Goal: Task Accomplishment & Management: Book appointment/travel/reservation

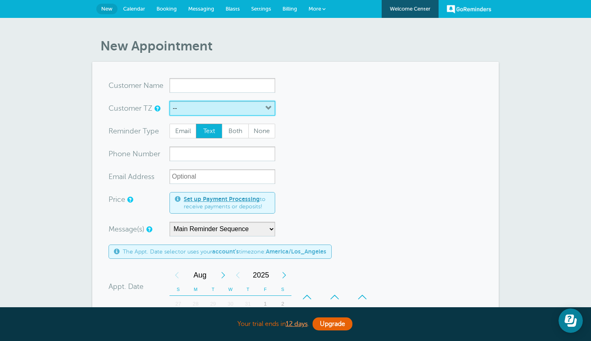
click at [246, 114] on button "--" at bounding box center [223, 108] width 106 height 15
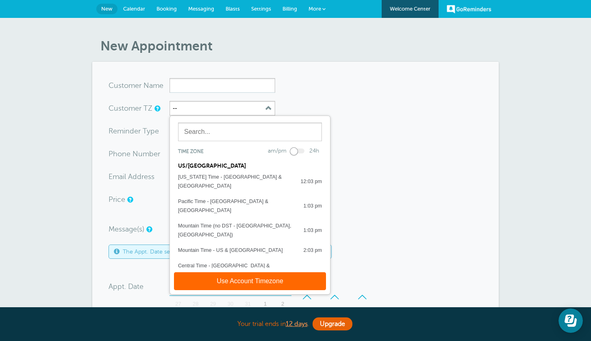
click at [513, 116] on div "New Appointment You are creating a new customer. To use an existing customer se…" at bounding box center [295, 311] width 591 height 586
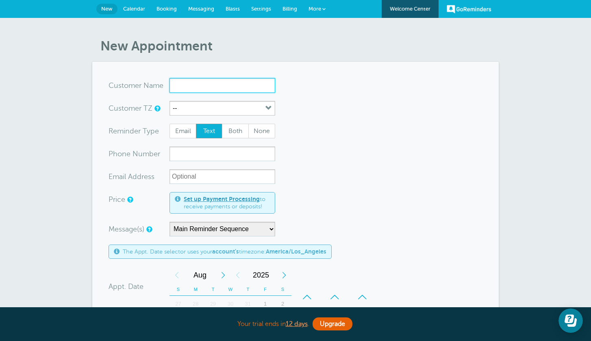
click at [209, 82] on input "x-no-autofill" at bounding box center [223, 85] width 106 height 15
click at [209, 10] on span "Messaging" at bounding box center [201, 9] width 26 height 6
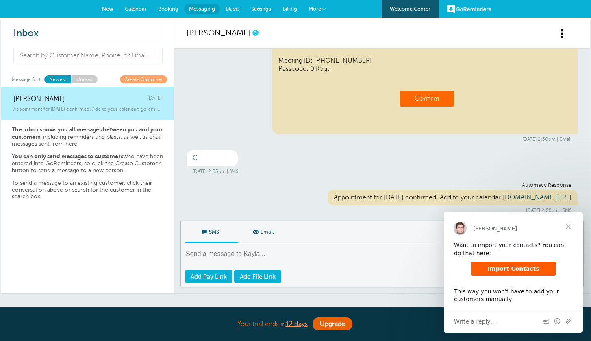
click at [135, 5] on link "Calendar" at bounding box center [135, 9] width 33 height 18
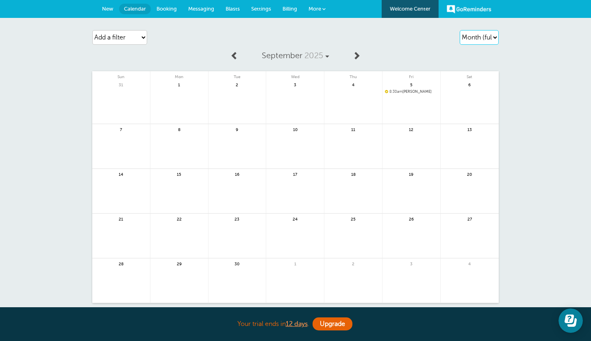
click at [469, 44] on select "Agenda Day Week Month (full view) Month (condensed)" at bounding box center [479, 37] width 39 height 15
click at [108, 9] on span "New" at bounding box center [107, 9] width 11 height 6
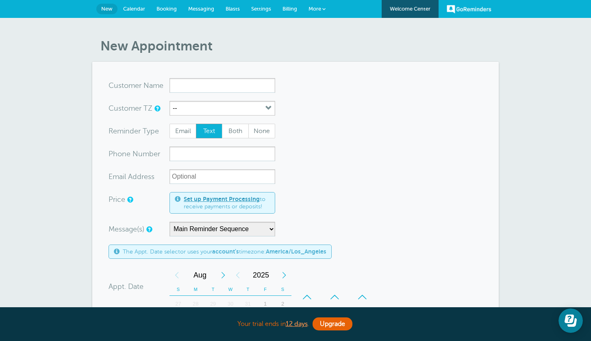
click at [142, 11] on span "Calendar" at bounding box center [134, 9] width 22 height 6
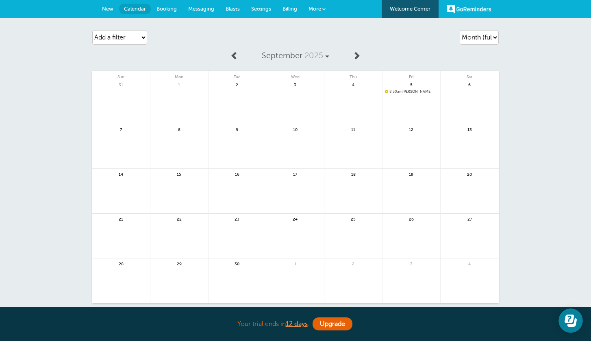
click at [112, 11] on span "New" at bounding box center [107, 9] width 11 height 6
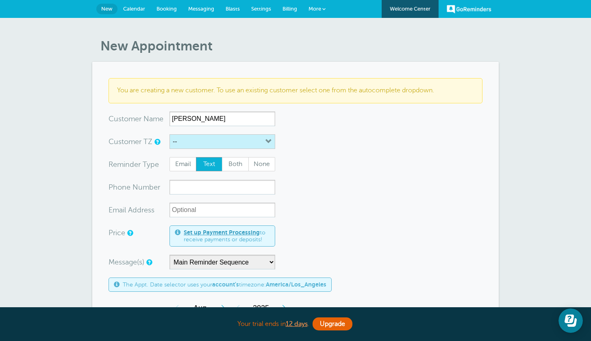
type input "[PERSON_NAME]"
click at [204, 145] on button "--" at bounding box center [223, 141] width 106 height 15
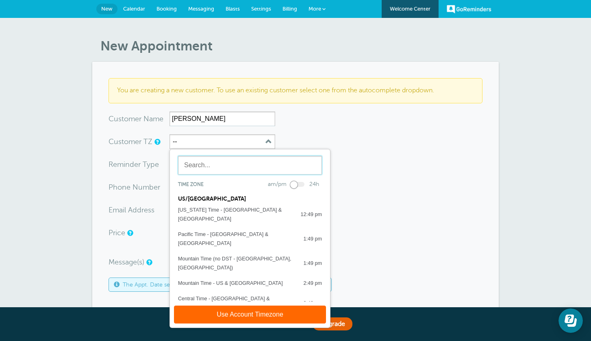
click at [218, 166] on input "text" at bounding box center [250, 165] width 144 height 19
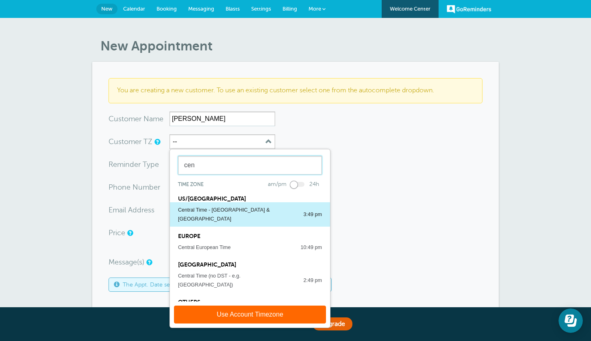
type input "cen"
click at [212, 210] on div "Central Time - US & Canada" at bounding box center [236, 214] width 117 height 18
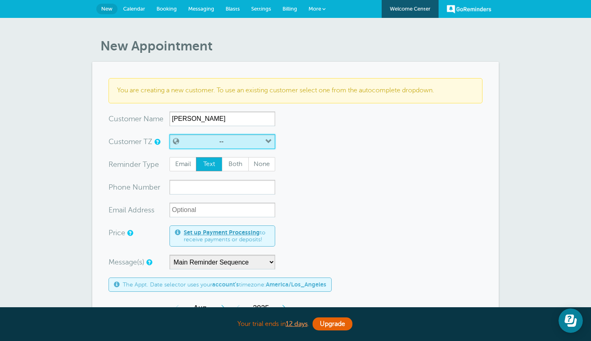
click at [226, 145] on button "--" at bounding box center [223, 141] width 106 height 15
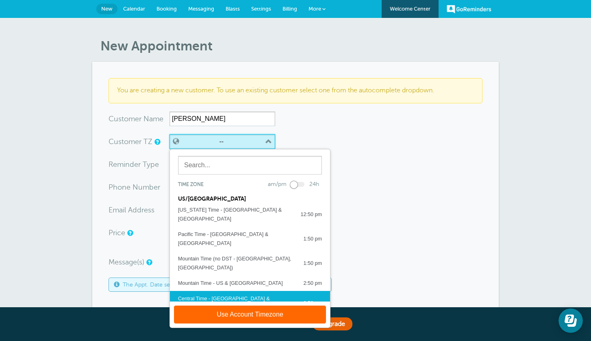
scroll to position [16, 0]
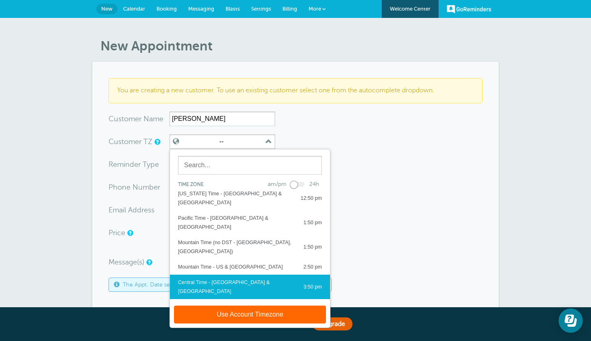
click at [219, 314] on button "Use Account Timezone" at bounding box center [250, 314] width 152 height 18
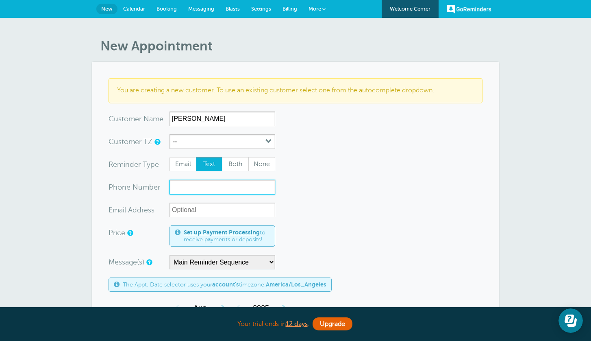
click at [191, 194] on form "You are creating a new customer. To use an existing customer select one from th…" at bounding box center [296, 318] width 374 height 480
click at [189, 165] on span "Email" at bounding box center [183, 164] width 26 height 14
click at [170, 157] on input "Email" at bounding box center [169, 157] width 0 height 0
radio input "true"
click at [216, 190] on input "xxx-no-autofill" at bounding box center [223, 187] width 106 height 15
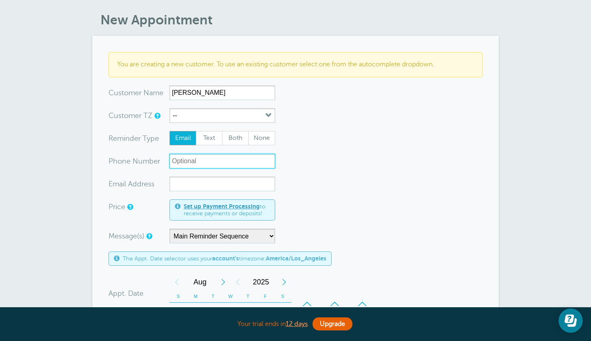
scroll to position [26, 0]
type input "6053217854"
click at [237, 138] on span "Both" at bounding box center [235, 138] width 26 height 14
click at [222, 131] on input "Both" at bounding box center [222, 130] width 0 height 0
radio input "true"
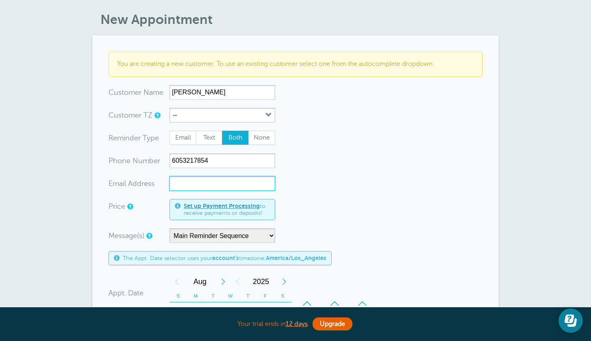
click at [221, 181] on input "xx-no-autofill" at bounding box center [223, 183] width 106 height 15
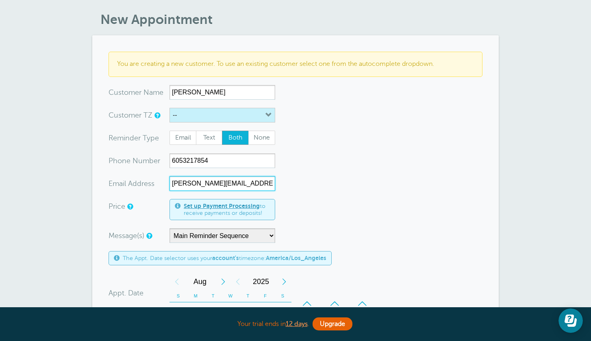
type input "ken.hoyne@gmail.com"
click at [191, 115] on button "--" at bounding box center [223, 115] width 106 height 15
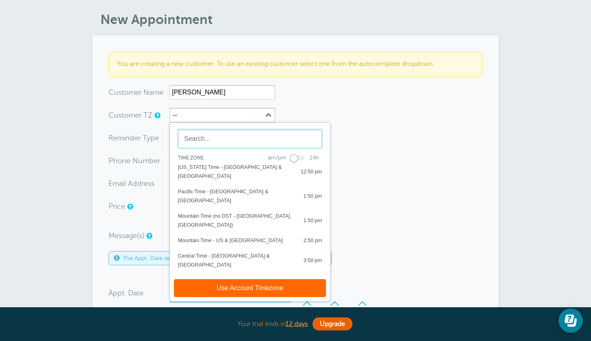
click at [211, 139] on input "text" at bounding box center [250, 138] width 144 height 19
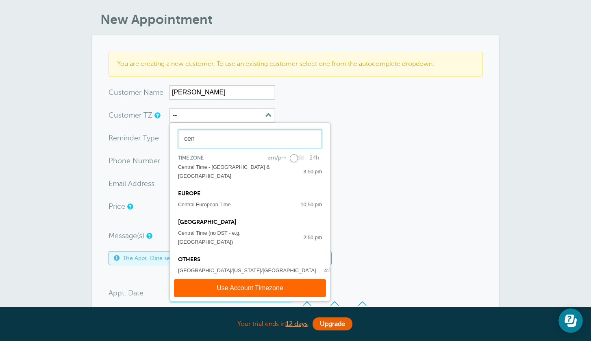
scroll to position [0, 0]
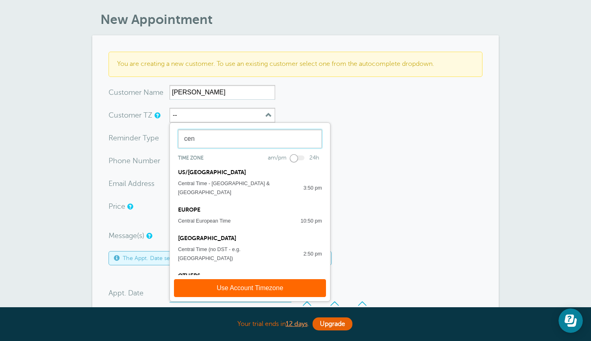
type input "cen"
click at [221, 184] on div "Central Time - US & Canada" at bounding box center [236, 188] width 117 height 18
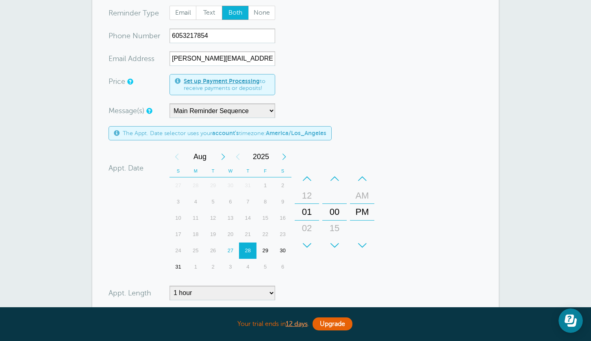
scroll to position [155, 0]
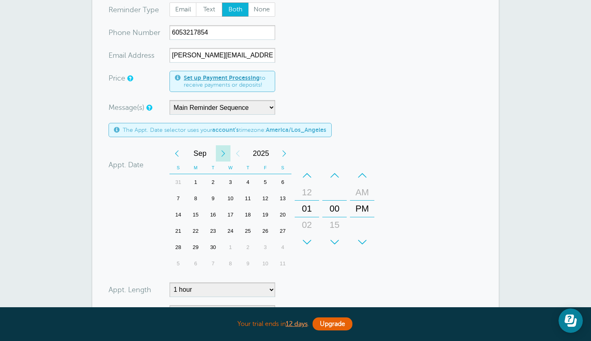
click at [227, 155] on div "Next Month" at bounding box center [223, 153] width 15 height 16
click at [198, 213] on div "15" at bounding box center [195, 215] width 17 height 16
click at [309, 175] on div "–" at bounding box center [307, 175] width 24 height 16
click at [359, 192] on div "AM" at bounding box center [363, 192] width 20 height 16
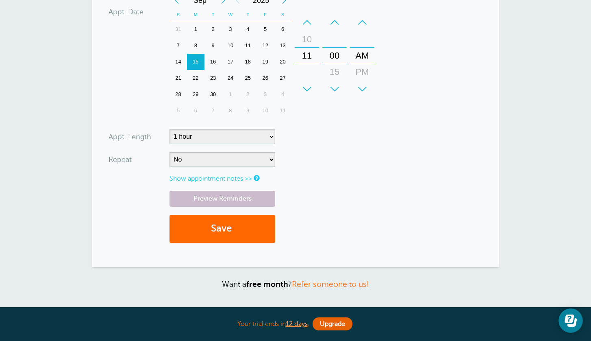
scroll to position [309, 0]
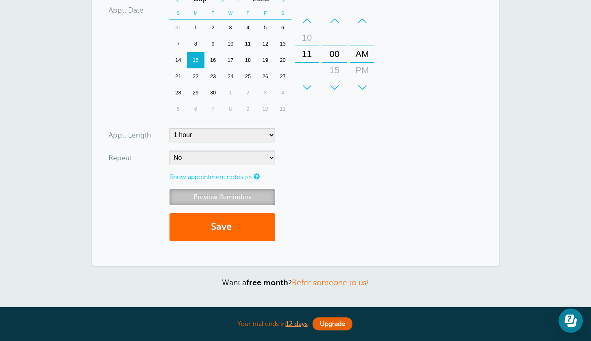
click at [224, 200] on link "Preview Reminders" at bounding box center [223, 197] width 106 height 16
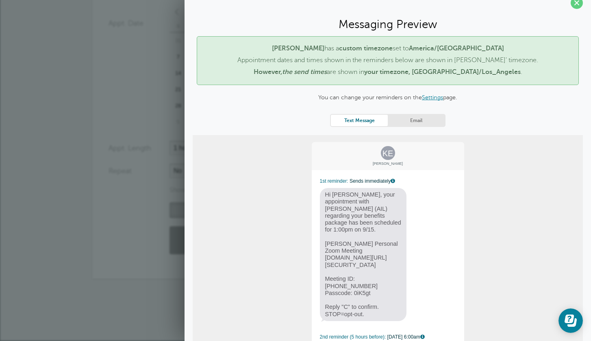
scroll to position [14, 0]
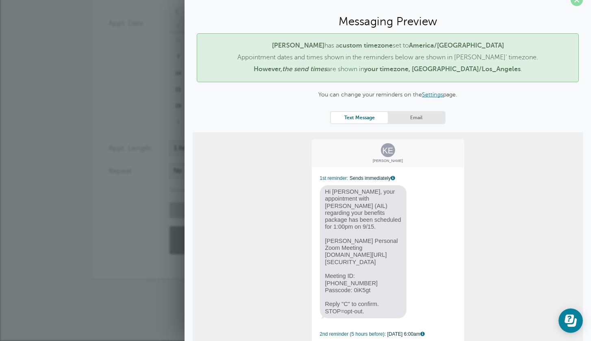
click at [575, 4] on span at bounding box center [577, 0] width 12 height 12
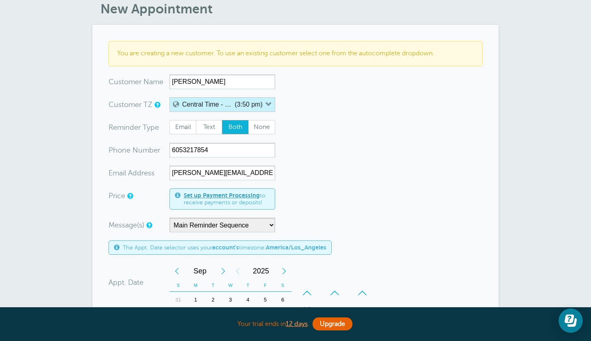
scroll to position [39, 0]
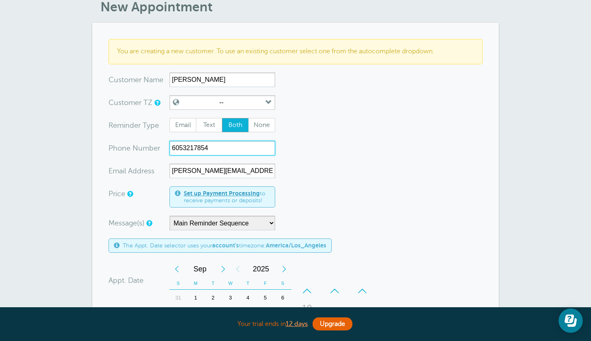
click at [204, 150] on input "6053217854" at bounding box center [223, 148] width 106 height 15
type input "6053217864"
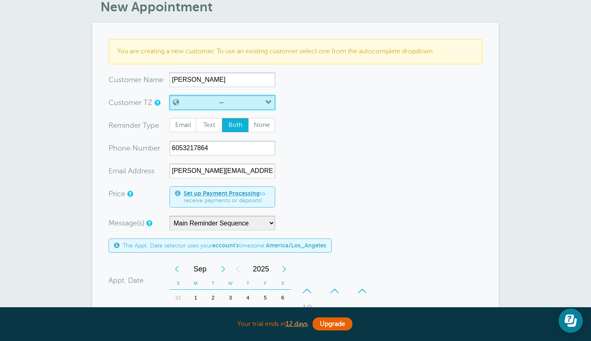
click at [217, 100] on button "--" at bounding box center [223, 102] width 106 height 15
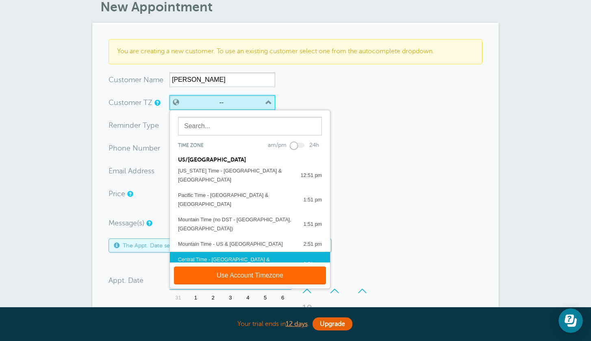
scroll to position [16, 0]
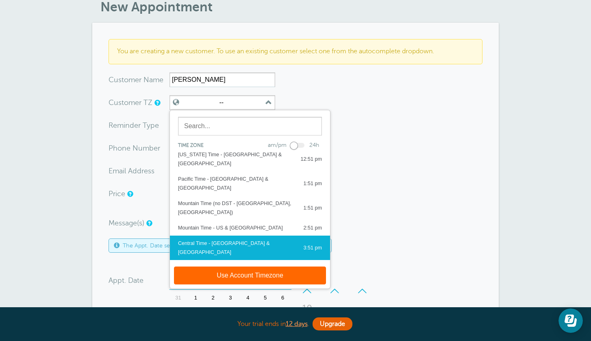
click at [229, 271] on button "Use Account Timezone" at bounding box center [250, 275] width 152 height 18
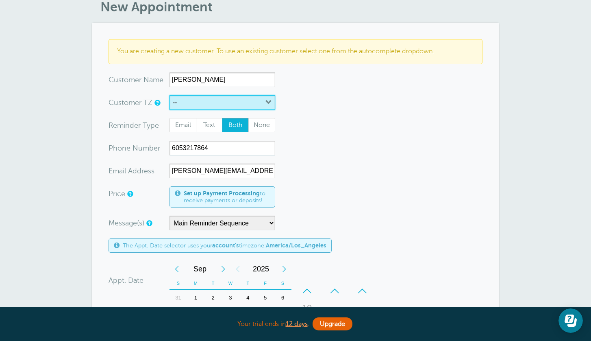
click at [201, 100] on button "--" at bounding box center [223, 102] width 106 height 15
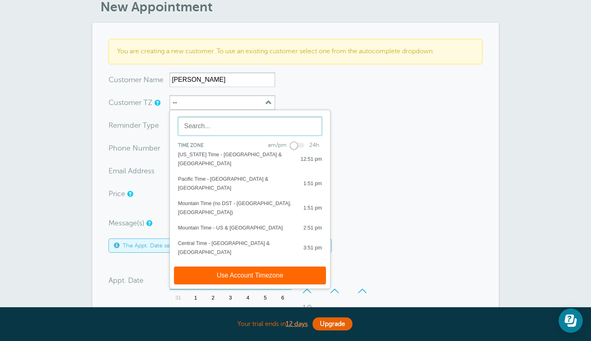
click at [218, 124] on input "text" at bounding box center [250, 126] width 144 height 19
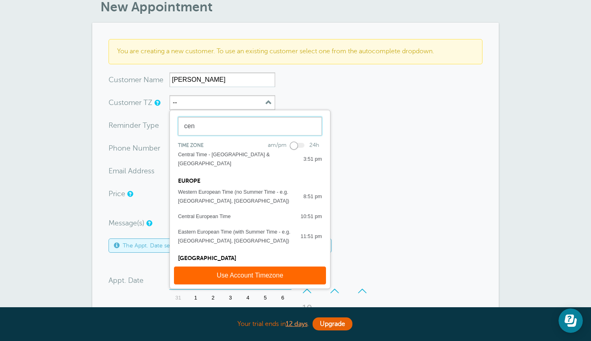
scroll to position [0, 0]
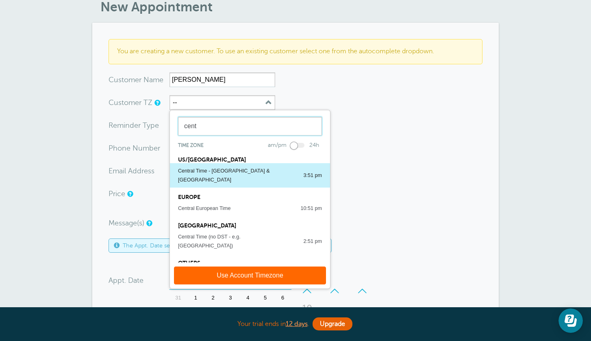
type input "cent"
click at [213, 172] on div "Central Time - [GEOGRAPHIC_DATA] & [GEOGRAPHIC_DATA]" at bounding box center [236, 175] width 117 height 18
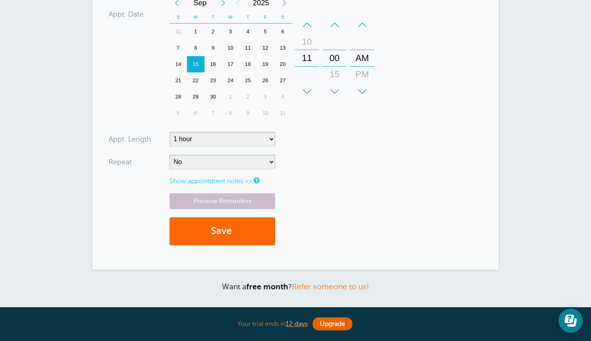
scroll to position [316, 0]
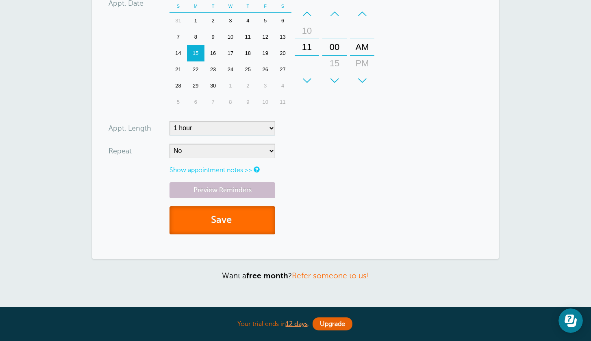
click at [256, 224] on button "Save" at bounding box center [223, 220] width 106 height 28
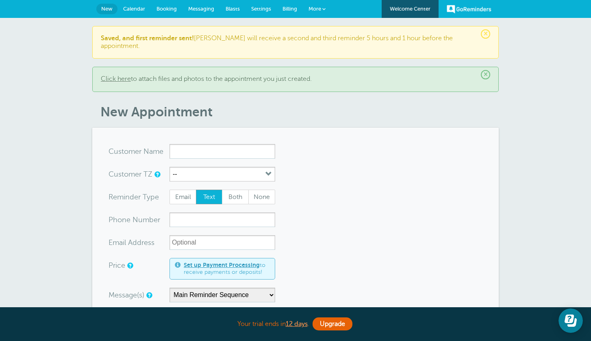
click at [207, 9] on span "Messaging" at bounding box center [201, 9] width 26 height 6
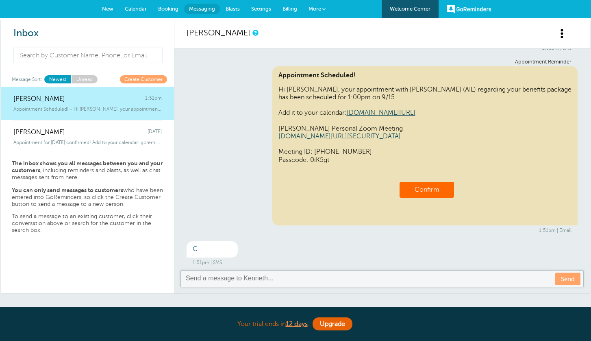
scroll to position [105, 0]
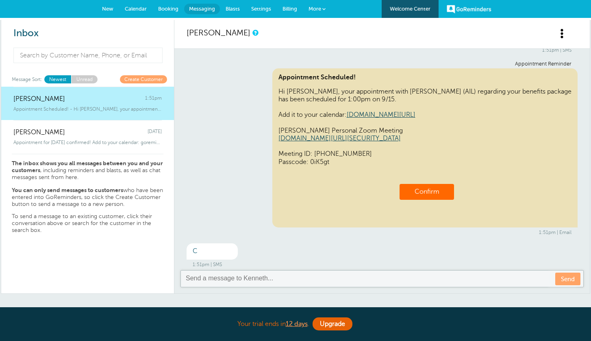
click at [137, 9] on span "Calendar" at bounding box center [136, 9] width 22 height 6
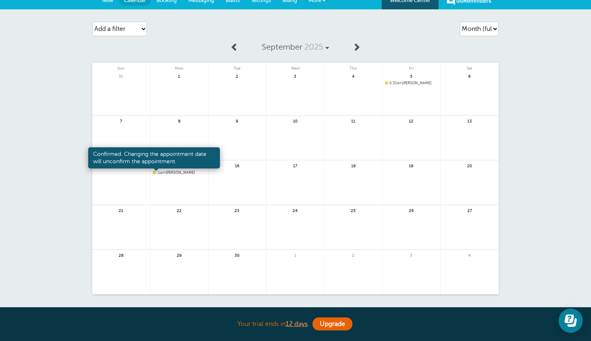
click at [154, 174] on span at bounding box center [154, 172] width 3 height 3
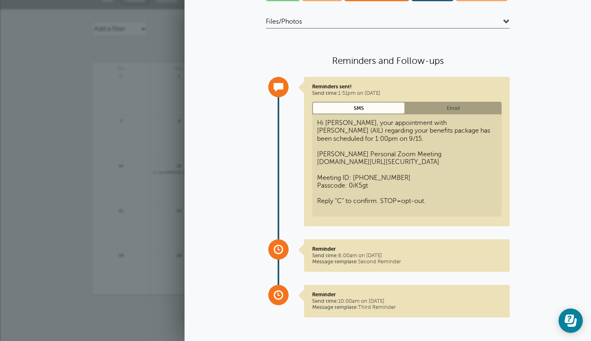
scroll to position [135, 0]
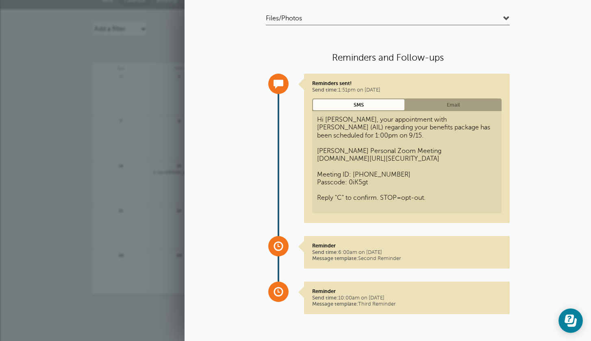
click at [140, 107] on link at bounding box center [121, 97] width 58 height 35
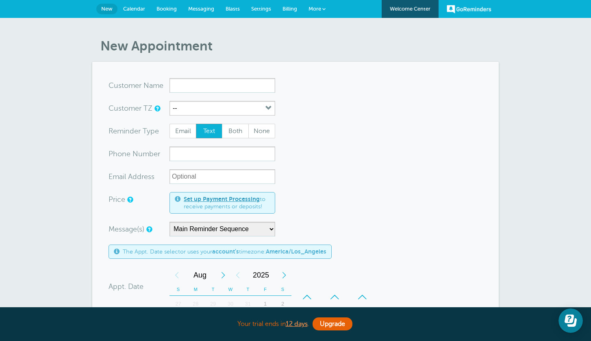
click at [197, 2] on link "Messaging" at bounding box center [201, 9] width 37 height 18
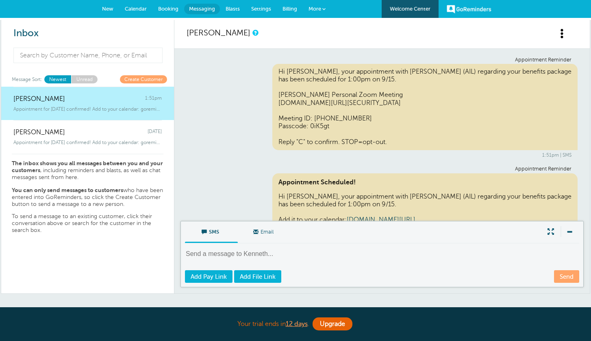
scroll to position [206, 0]
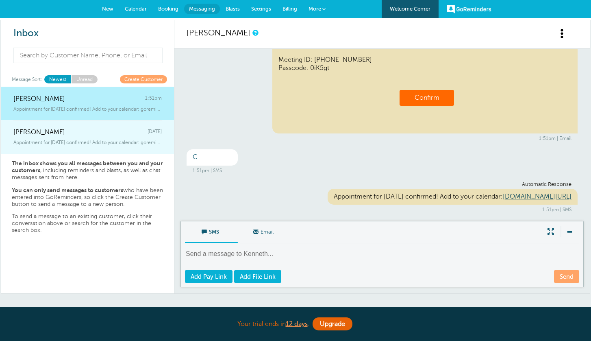
click at [107, 130] on div "Kayla Nadeau Tuesday" at bounding box center [87, 128] width 148 height 16
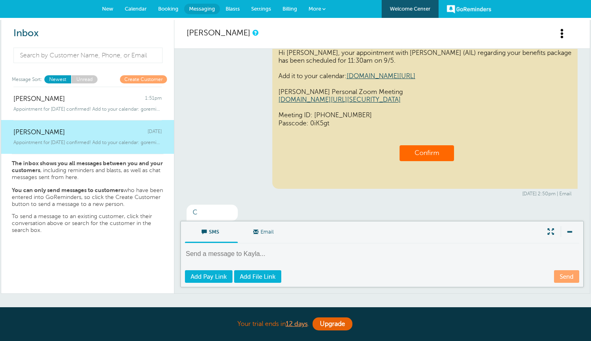
scroll to position [198, 0]
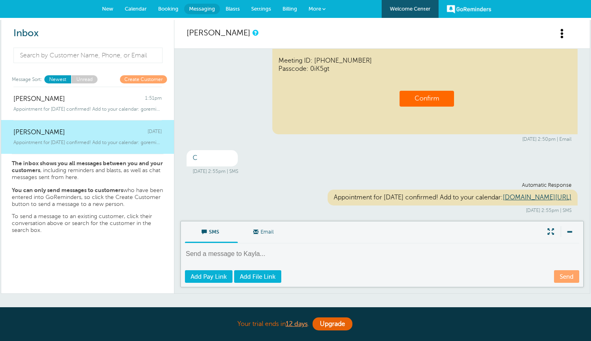
click at [126, 9] on span "Calendar" at bounding box center [136, 9] width 22 height 6
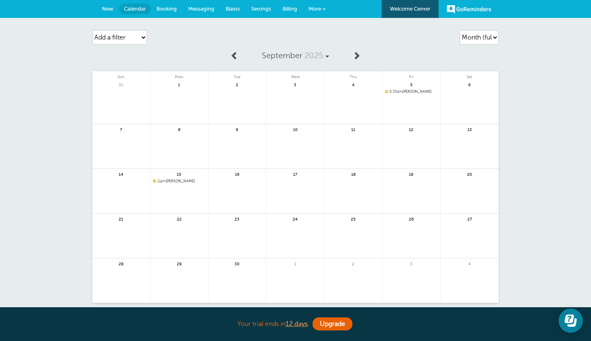
click at [390, 92] on span "8:30am" at bounding box center [396, 91] width 13 height 4
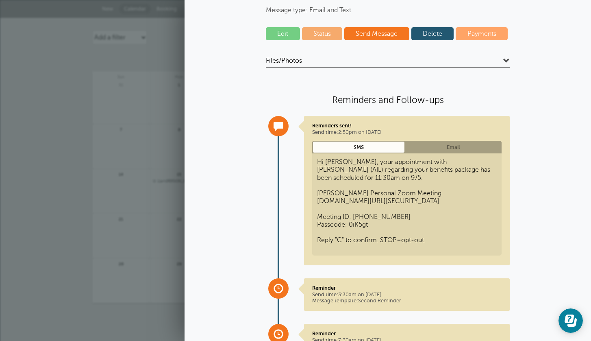
scroll to position [135, 0]
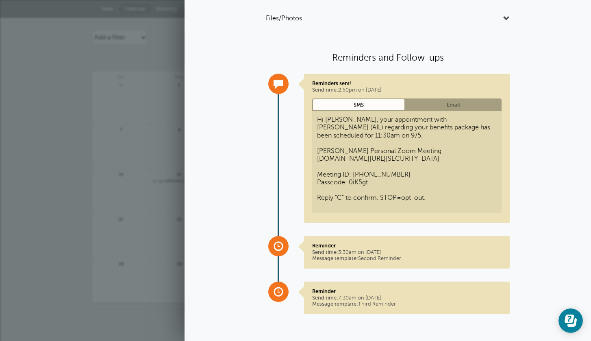
click at [447, 101] on link "Email" at bounding box center [453, 104] width 96 height 13
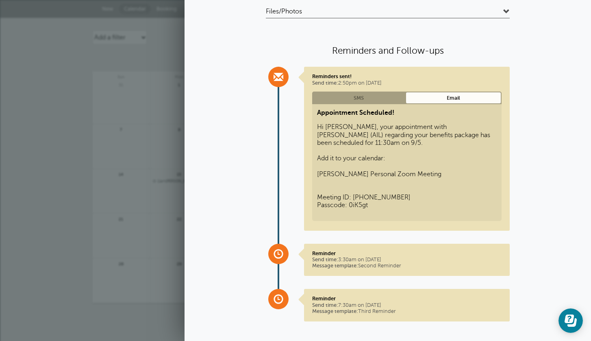
click at [386, 96] on link "SMS" at bounding box center [358, 97] width 93 height 13
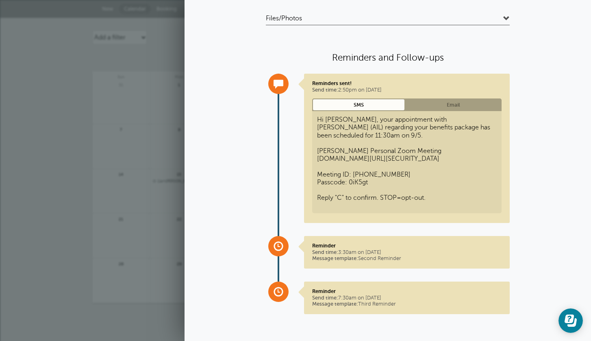
click at [508, 15] on span at bounding box center [506, 18] width 7 height 7
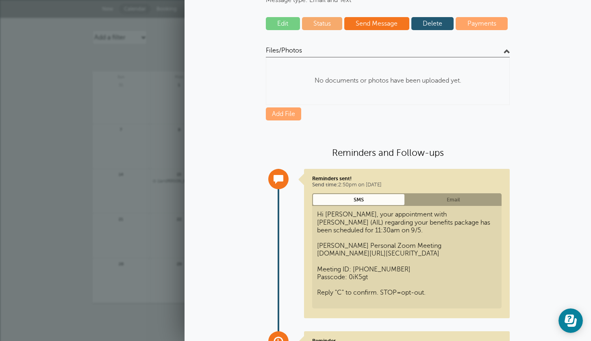
scroll to position [0, 0]
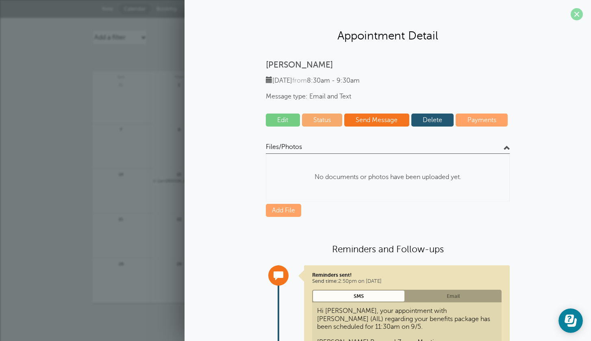
click at [579, 17] on span at bounding box center [577, 14] width 12 height 12
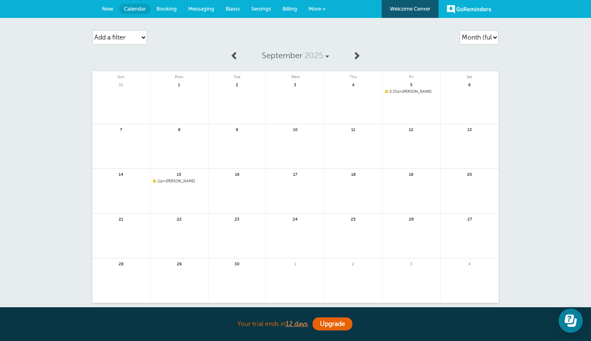
click at [398, 90] on span "8:30am" at bounding box center [396, 91] width 13 height 4
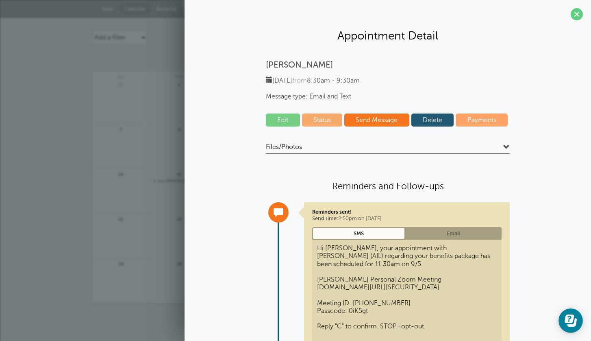
click at [294, 124] on link "Edit" at bounding box center [283, 119] width 34 height 13
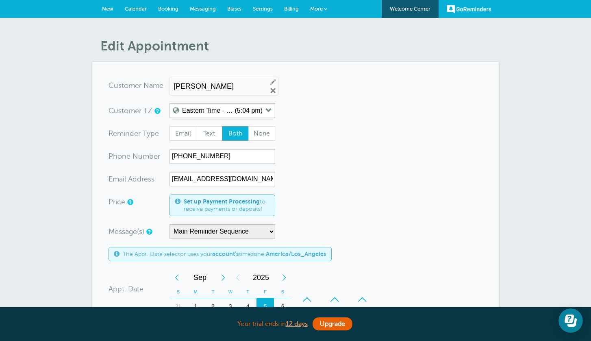
click at [133, 8] on span "Calendar" at bounding box center [136, 9] width 22 height 6
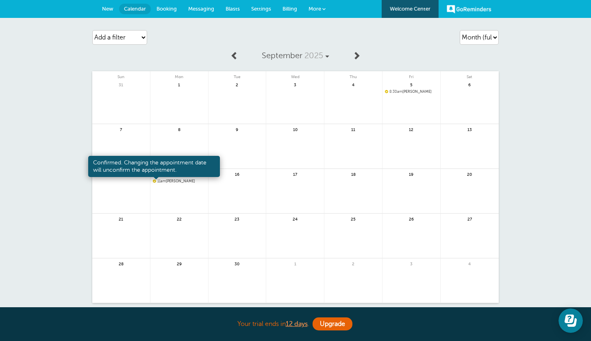
click at [154, 182] on span at bounding box center [154, 180] width 3 height 3
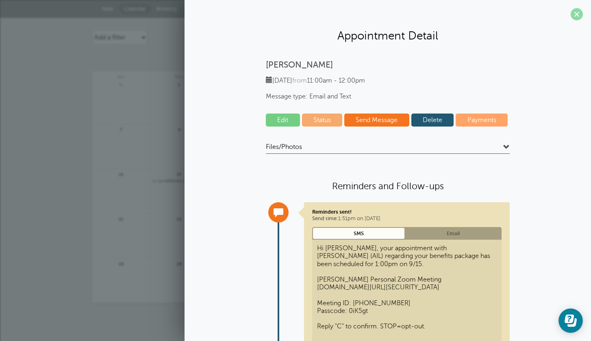
click at [576, 17] on span at bounding box center [577, 14] width 12 height 12
